Goal: Information Seeking & Learning: Learn about a topic

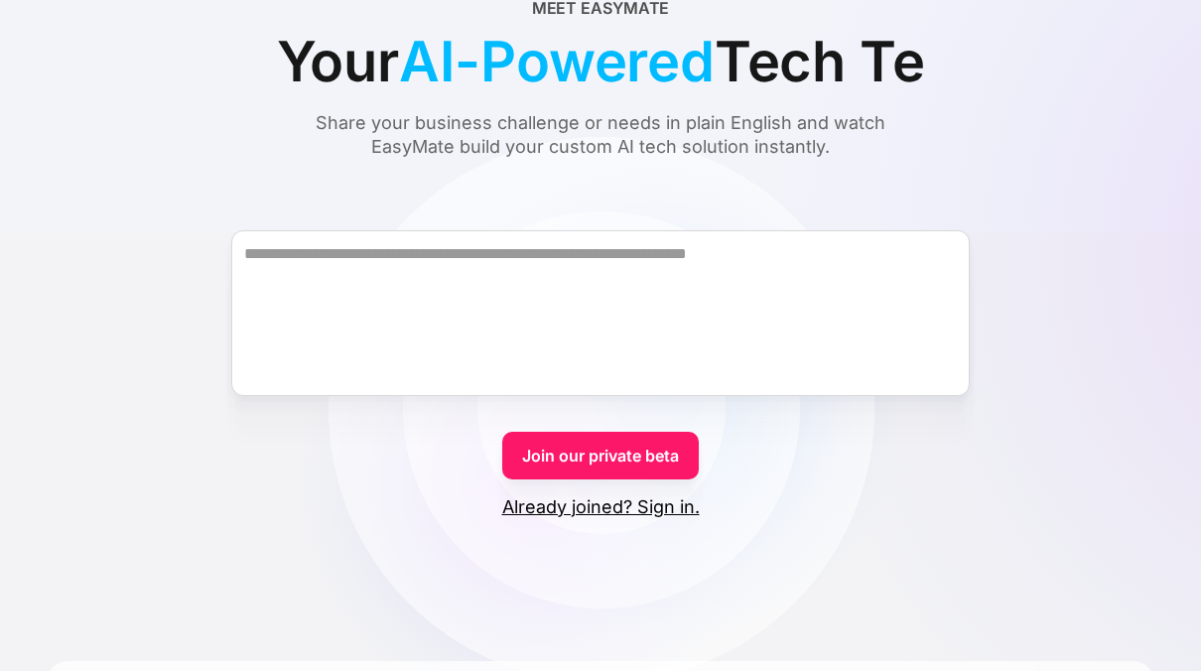
scroll to position [99, 0]
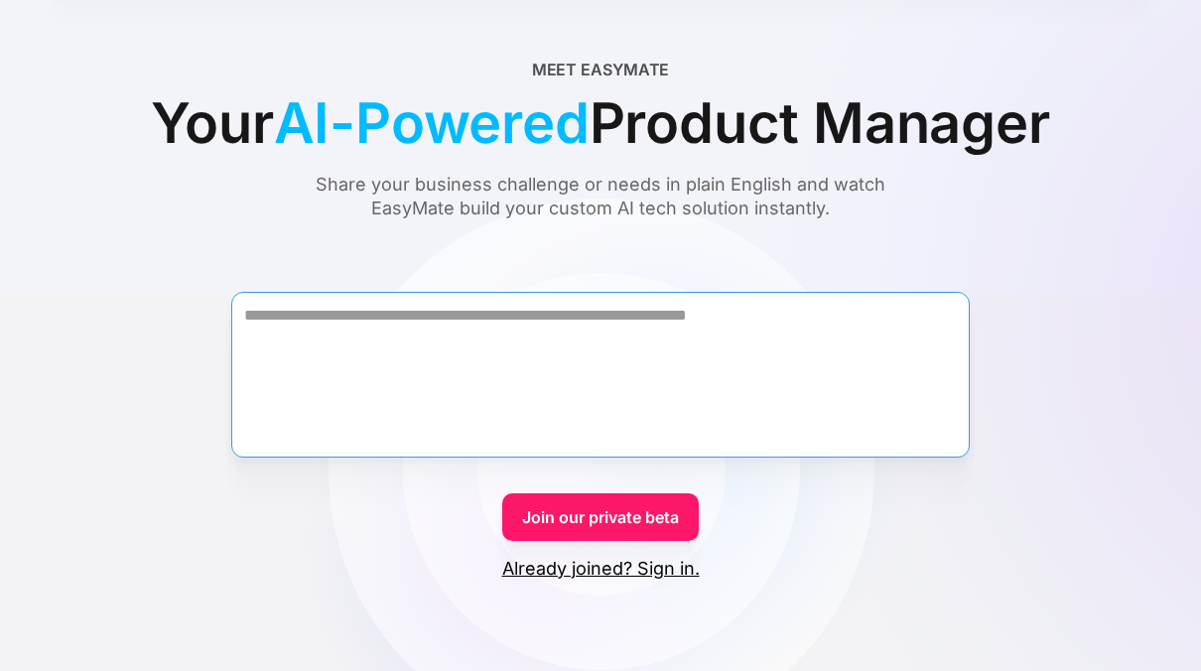
paste textarea "**********"
type textarea "**********"
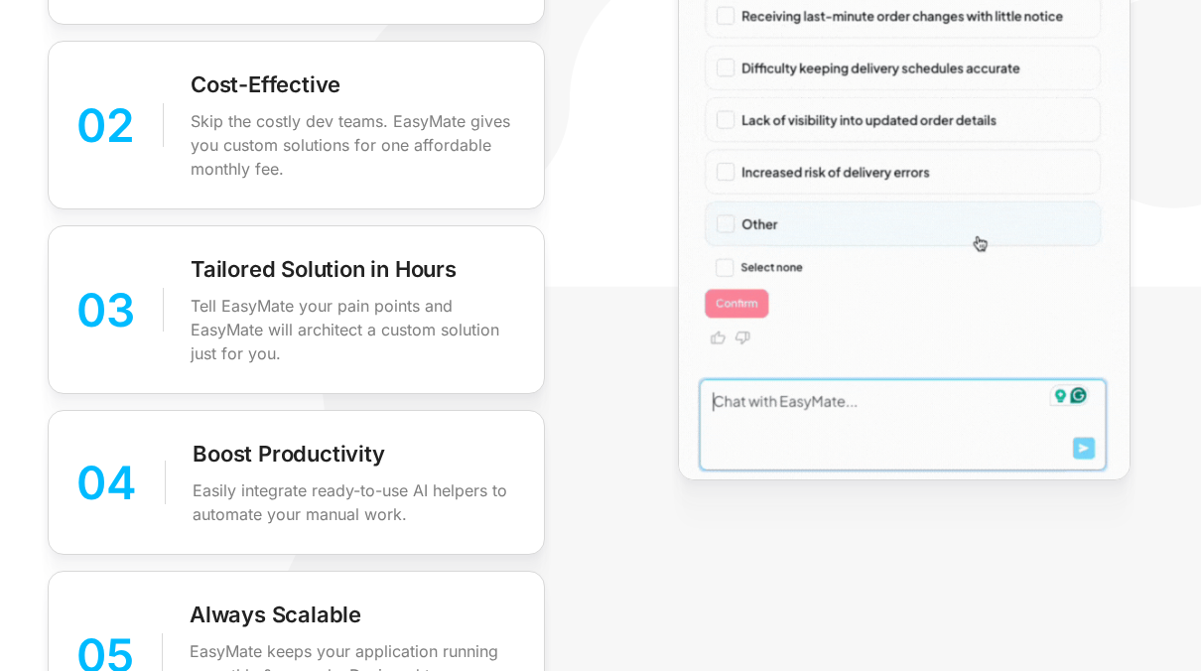
scroll to position [3177, 0]
